Goal: Complete application form: Complete application form

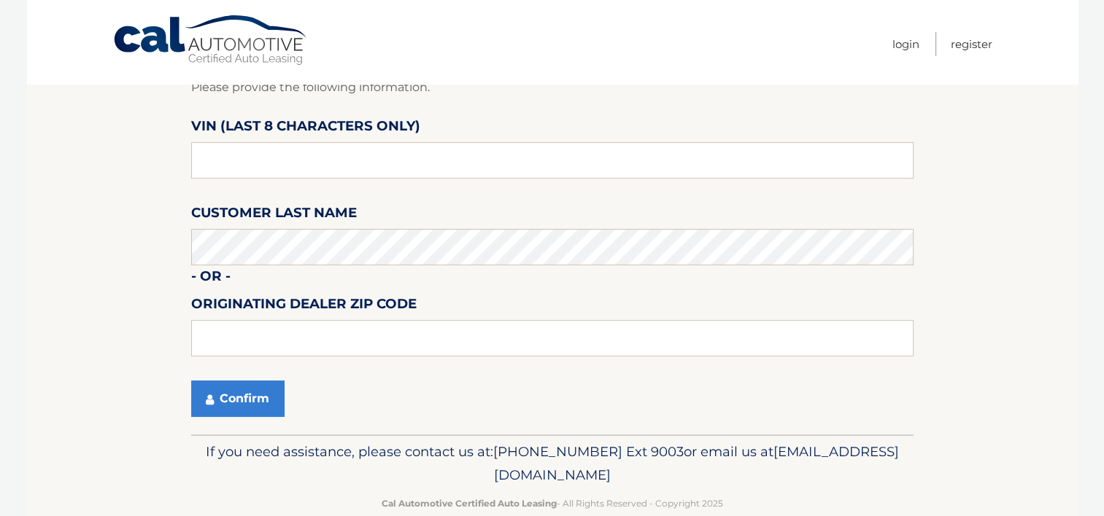
scroll to position [146, 0]
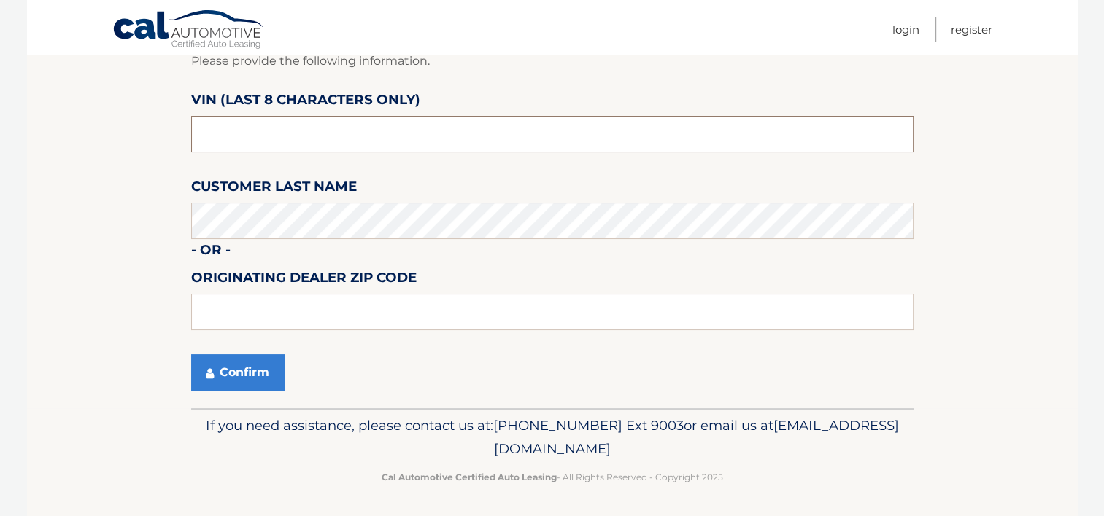
click at [222, 125] on input "text" at bounding box center [552, 134] width 722 height 36
drag, startPoint x: 257, startPoint y: 133, endPoint x: 182, endPoint y: 136, distance: 75.2
click at [182, 136] on section "Find and Verify Vehicle Please provide the following information. VIN (last 8 c…" at bounding box center [552, 221] width 1050 height 376
click at [255, 133] on input "495789**" at bounding box center [552, 134] width 722 height 36
click at [251, 141] on input "495789**" at bounding box center [552, 134] width 722 height 36
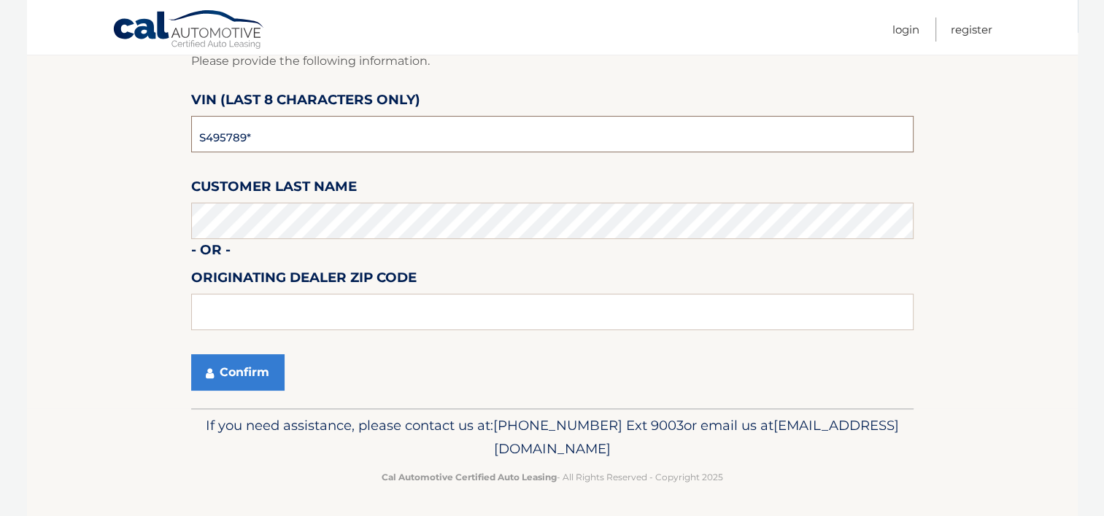
type input "SH495789"
click at [223, 309] on input "text" at bounding box center [552, 312] width 722 height 36
type input "10305"
click at [238, 368] on button "Confirm" at bounding box center [237, 373] width 93 height 36
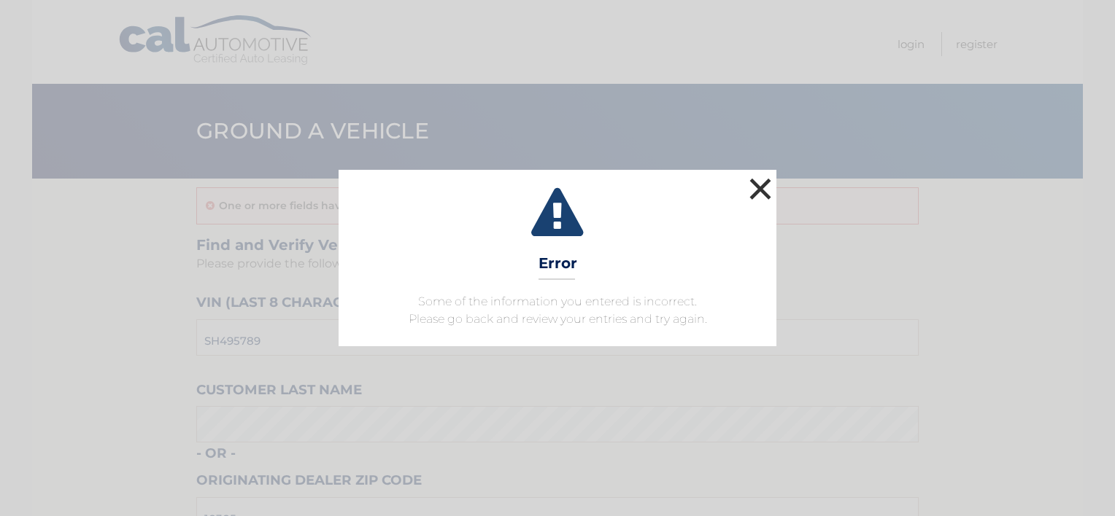
click at [759, 187] on button "×" at bounding box center [759, 188] width 29 height 29
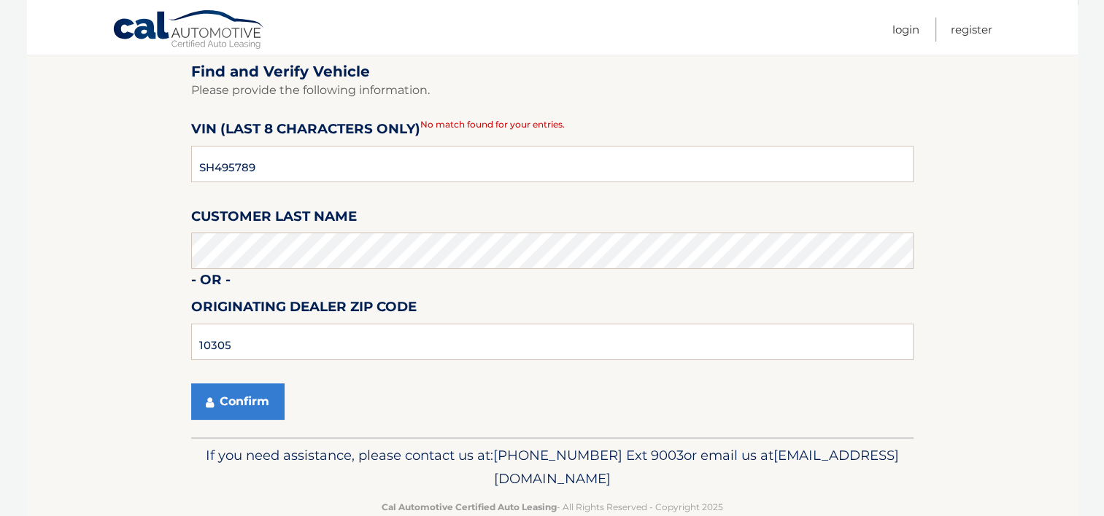
scroll to position [205, 0]
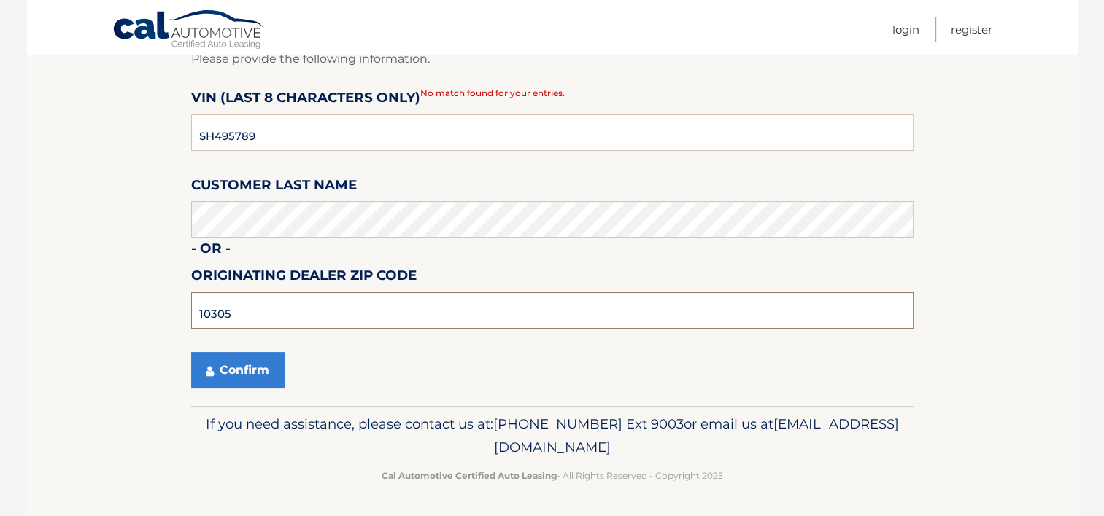
drag, startPoint x: 236, startPoint y: 314, endPoint x: 173, endPoint y: 316, distance: 63.5
click at [173, 316] on section "One or more fields have an error. Find and Verify Vehicle Please provide the fo…" at bounding box center [552, 190] width 1050 height 433
click at [191, 352] on button "Confirm" at bounding box center [237, 370] width 93 height 36
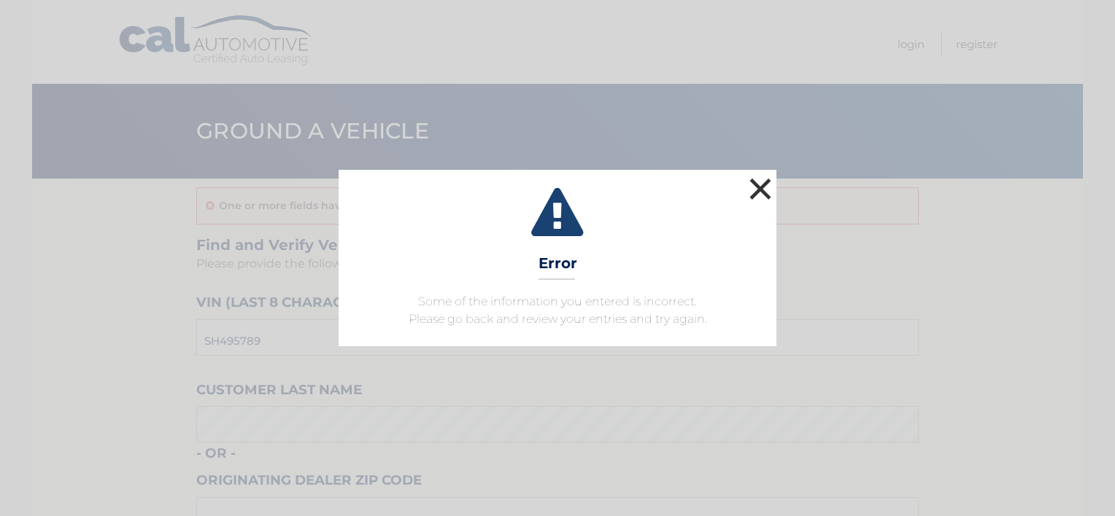
click at [759, 191] on button "×" at bounding box center [759, 188] width 29 height 29
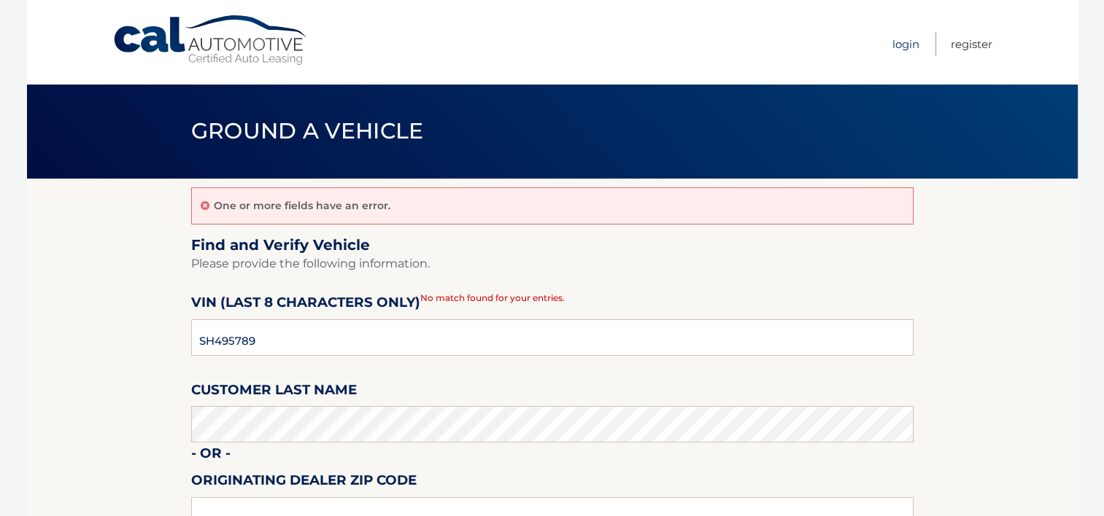
click at [904, 41] on link "Login" at bounding box center [905, 44] width 27 height 24
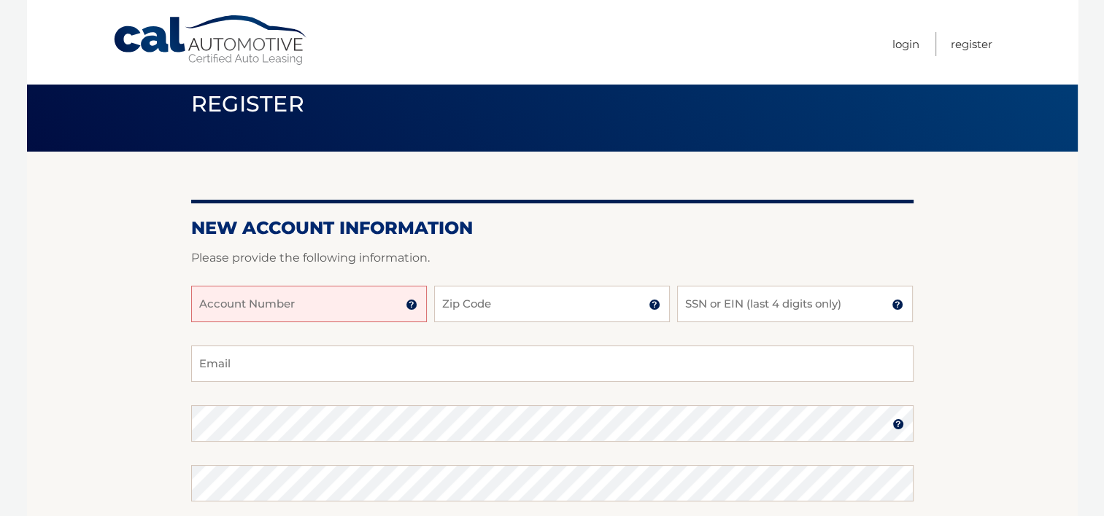
scroll to position [73, 0]
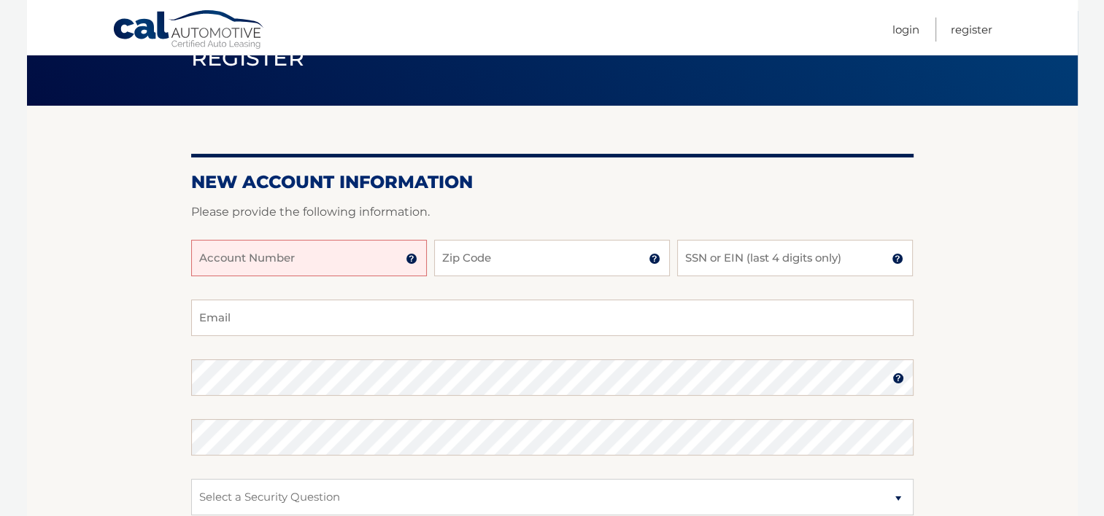
click at [230, 257] on input "Account Number" at bounding box center [309, 258] width 236 height 36
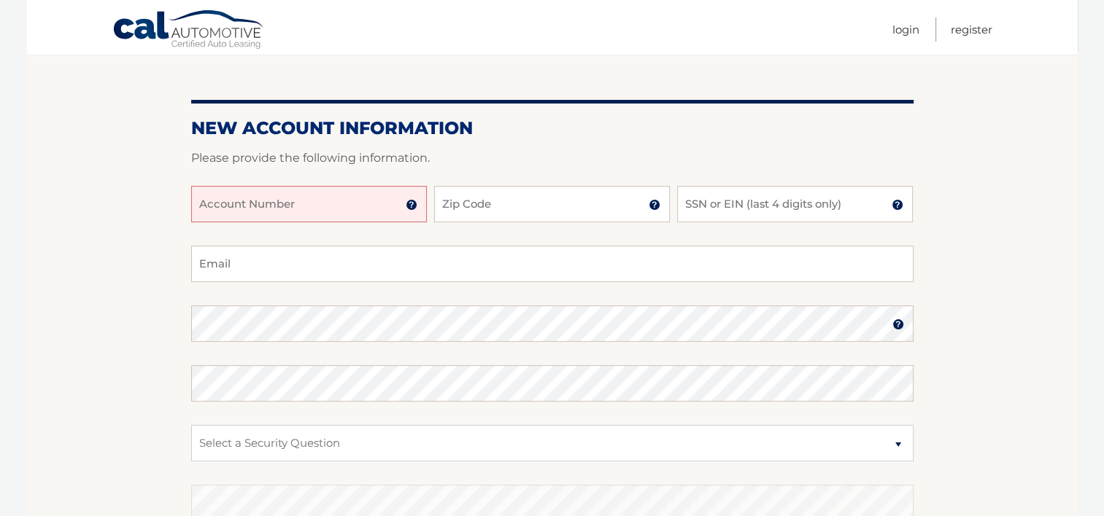
scroll to position [123, 0]
